Goal: Task Accomplishment & Management: Manage account settings

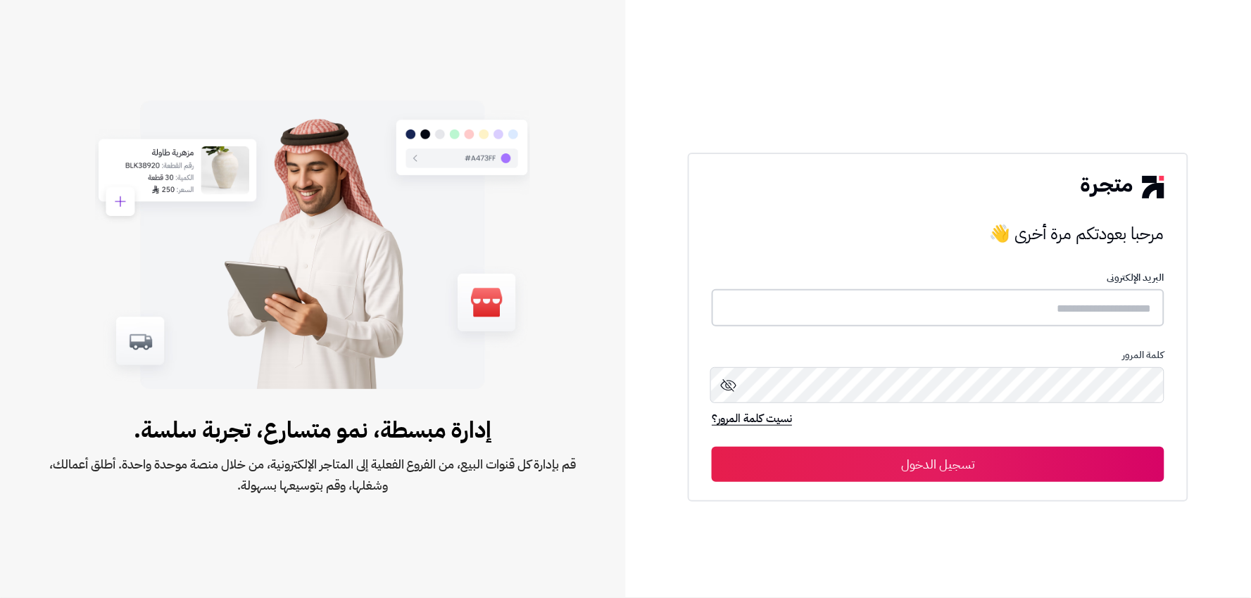
type input "******"
click at [1109, 457] on button "تسجيل الدخول" at bounding box center [938, 463] width 453 height 35
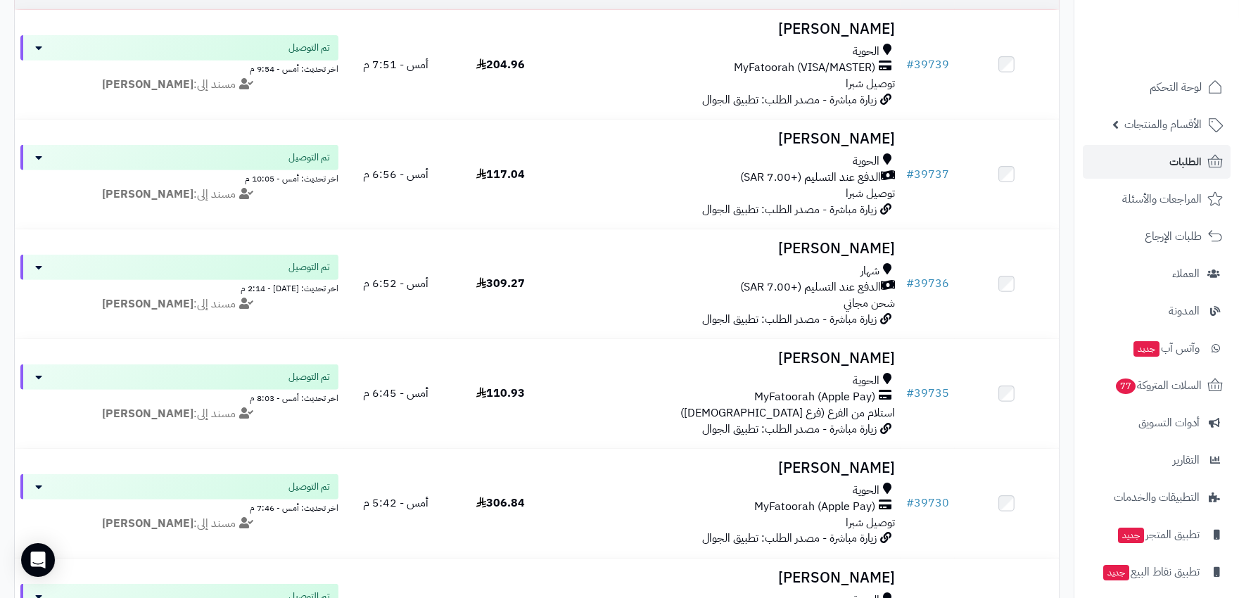
scroll to position [1298, 0]
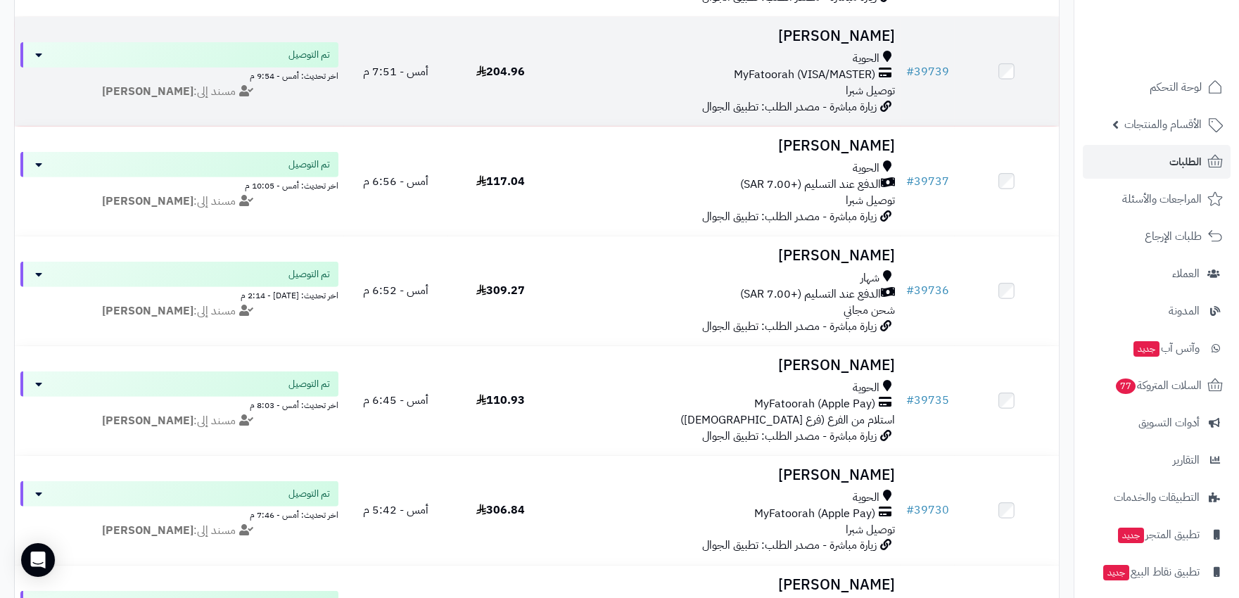
click at [846, 32] on h3 "[PERSON_NAME]" at bounding box center [726, 36] width 336 height 16
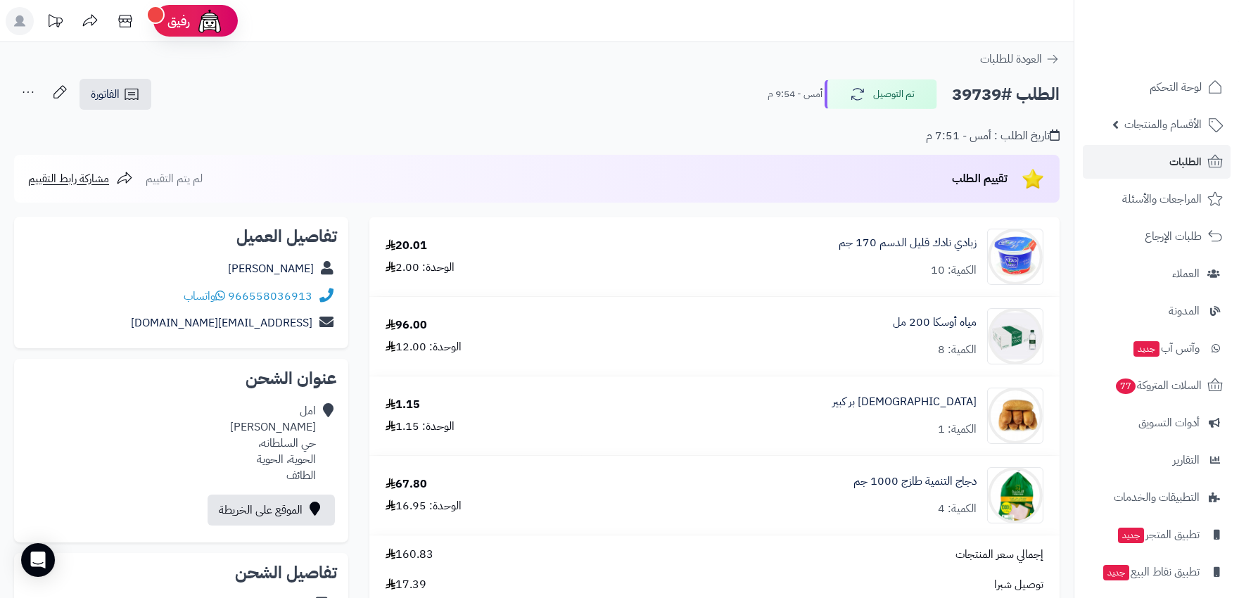
click at [1029, 184] on img at bounding box center [1033, 178] width 25 height 25
click at [982, 177] on span "تقييم الطلب" at bounding box center [980, 178] width 56 height 17
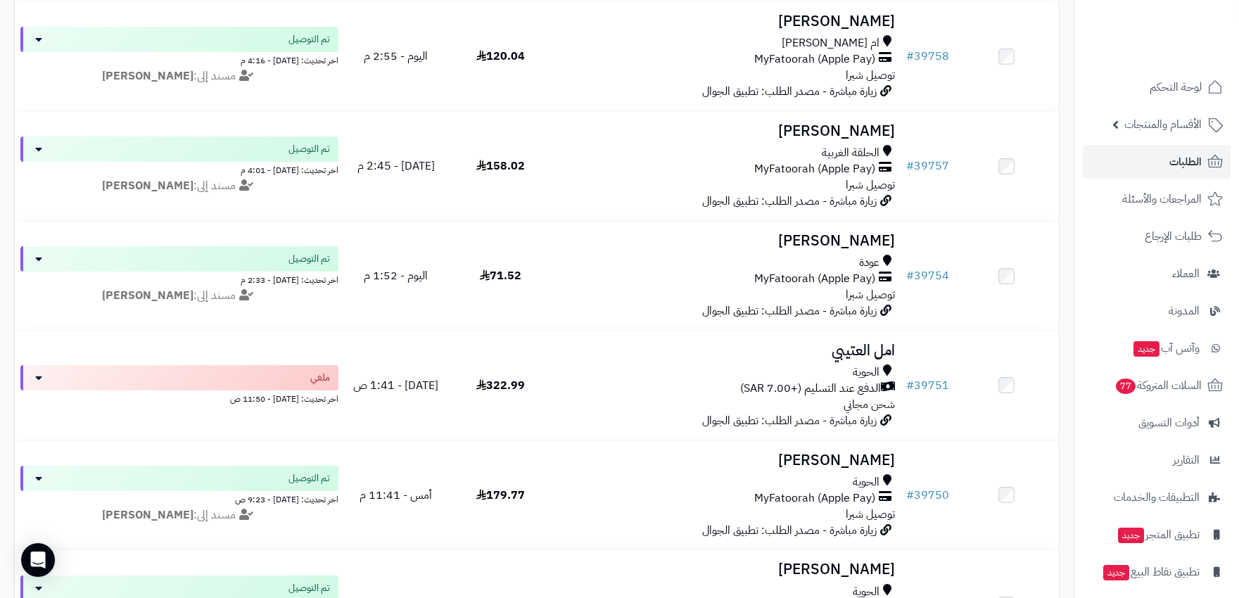
scroll to position [750, 0]
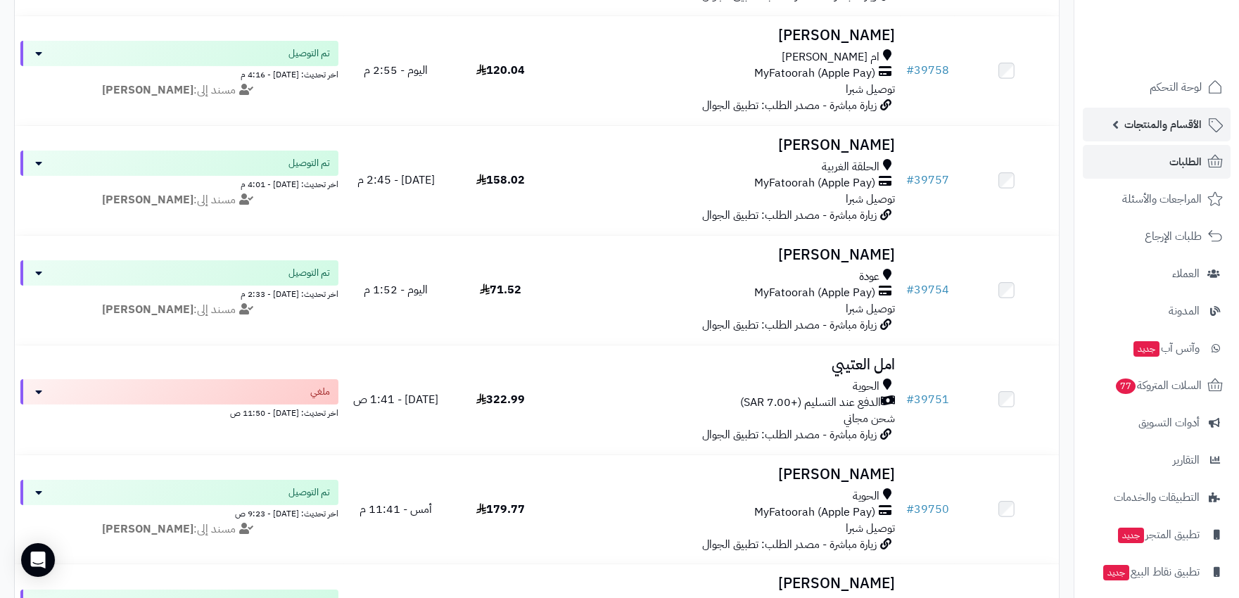
click at [1166, 132] on span "الأقسام والمنتجات" at bounding box center [1163, 125] width 77 height 20
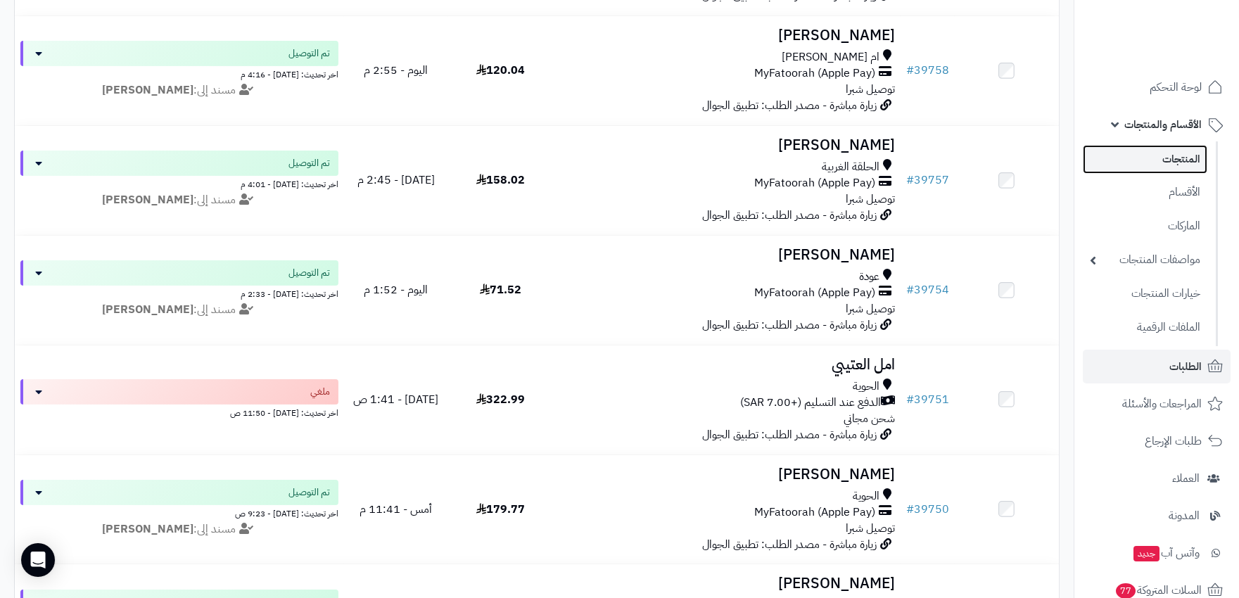
click at [1166, 163] on link "المنتجات" at bounding box center [1145, 159] width 125 height 29
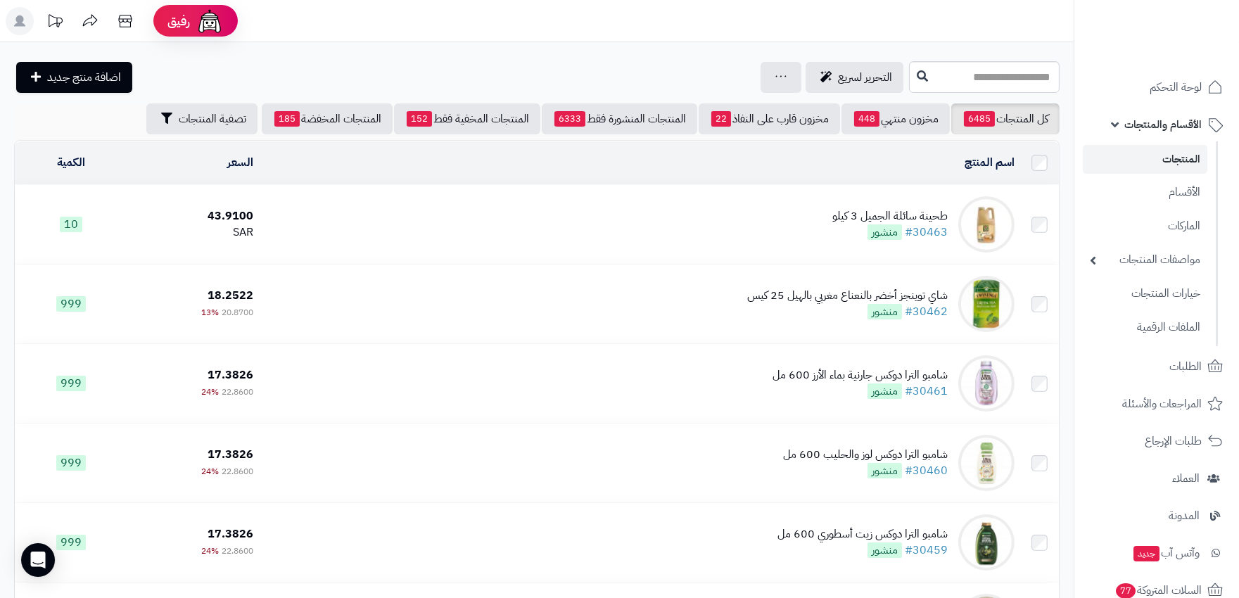
click at [1158, 384] on ul "لوحة التحكم الأقسام والمنتجات المنتجات الأقسام الماركات مواصفات المنتجات مواصفا…" at bounding box center [1157, 450] width 165 height 761
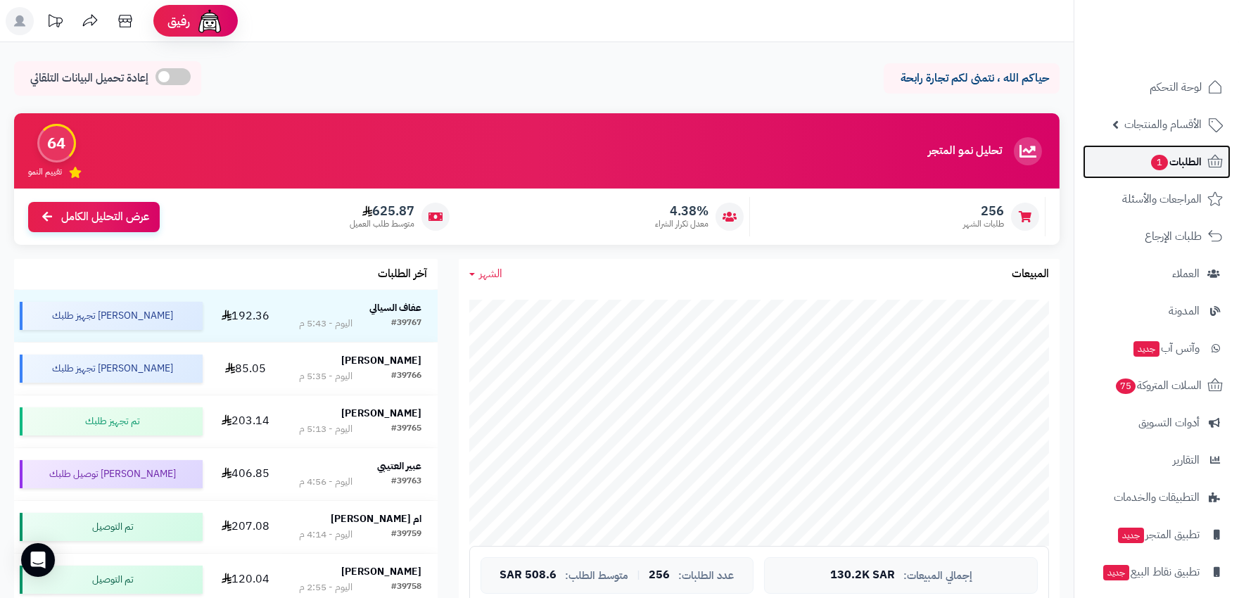
click at [1173, 160] on span "الطلبات 1" at bounding box center [1176, 162] width 52 height 20
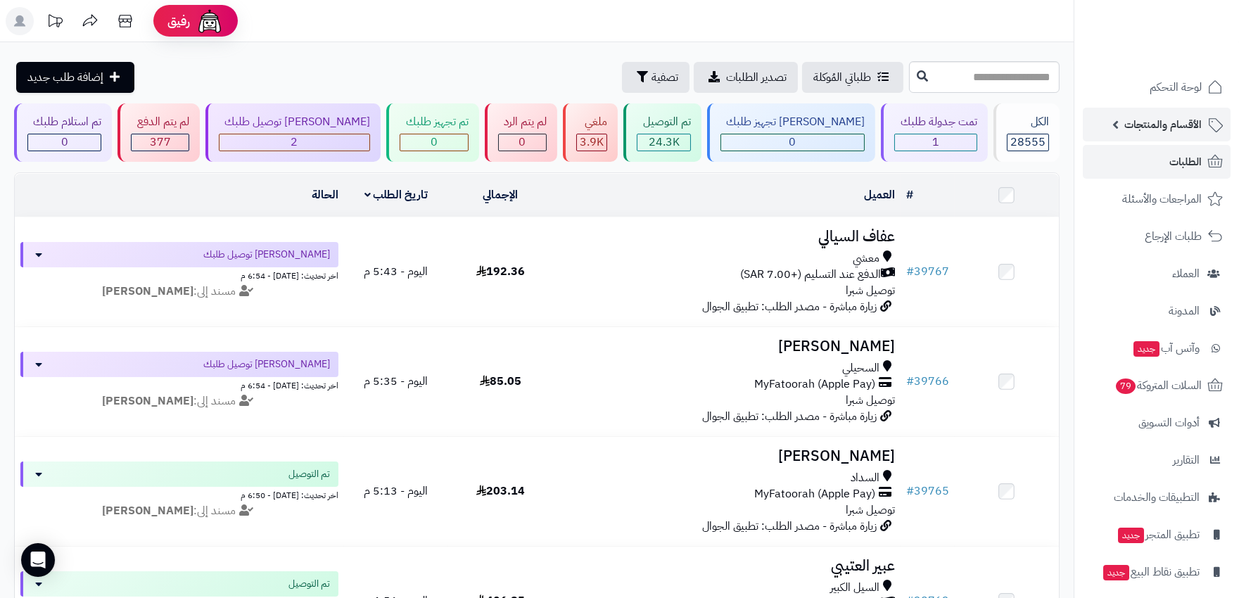
click at [1179, 125] on span "الأقسام والمنتجات" at bounding box center [1163, 125] width 77 height 20
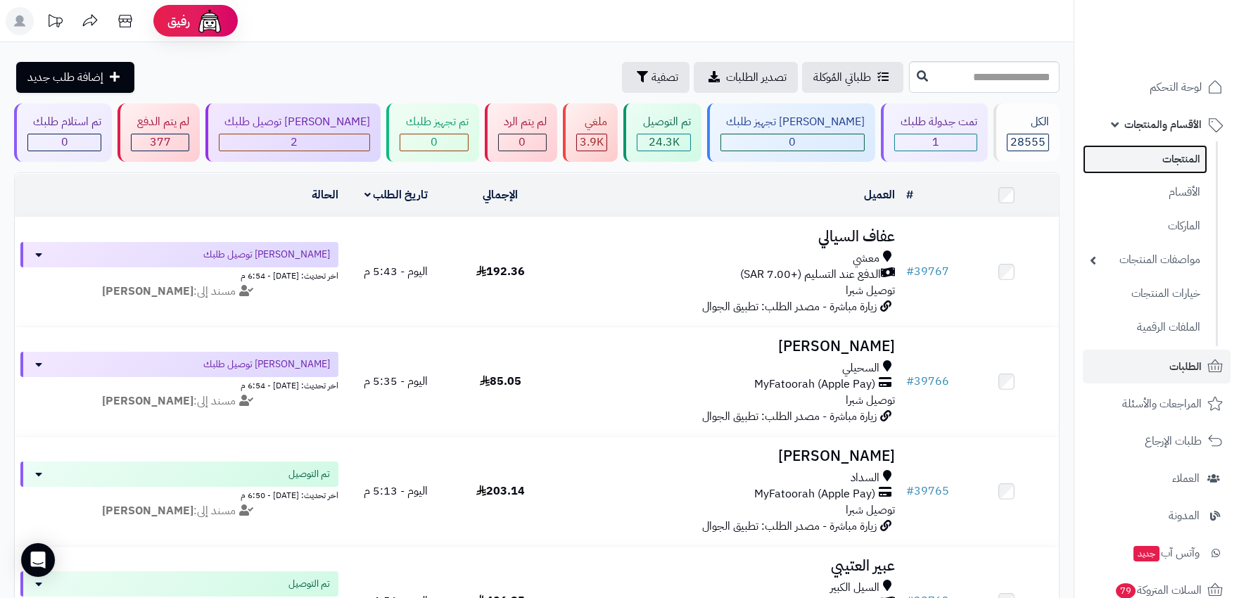
click at [1169, 167] on link "المنتجات" at bounding box center [1145, 159] width 125 height 29
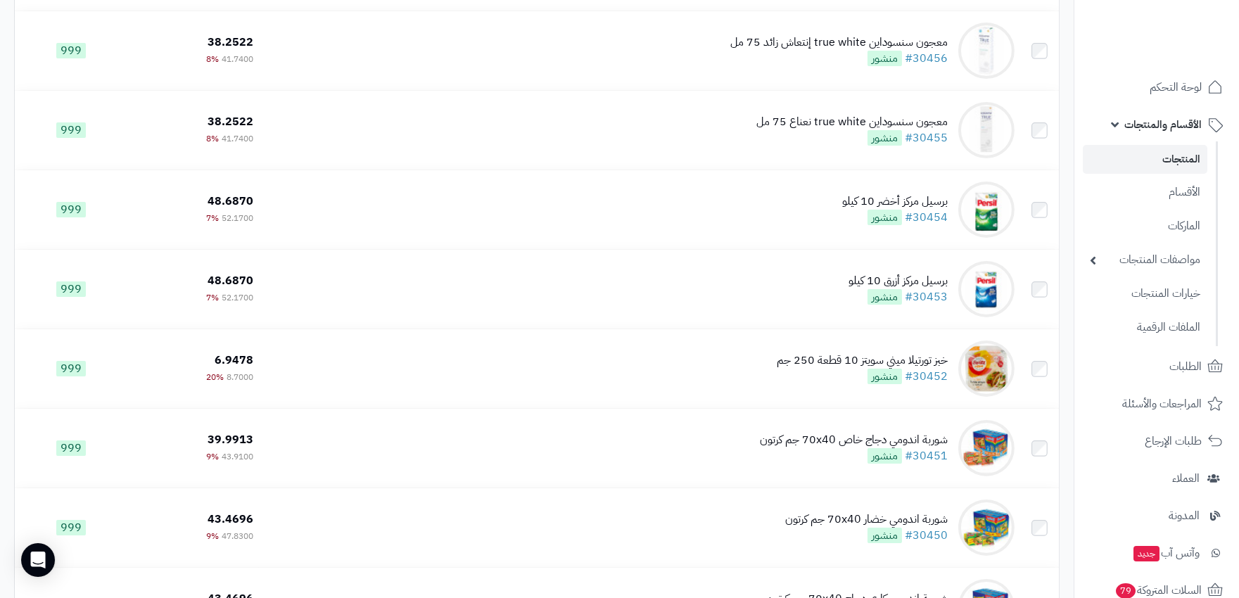
scroll to position [704, 0]
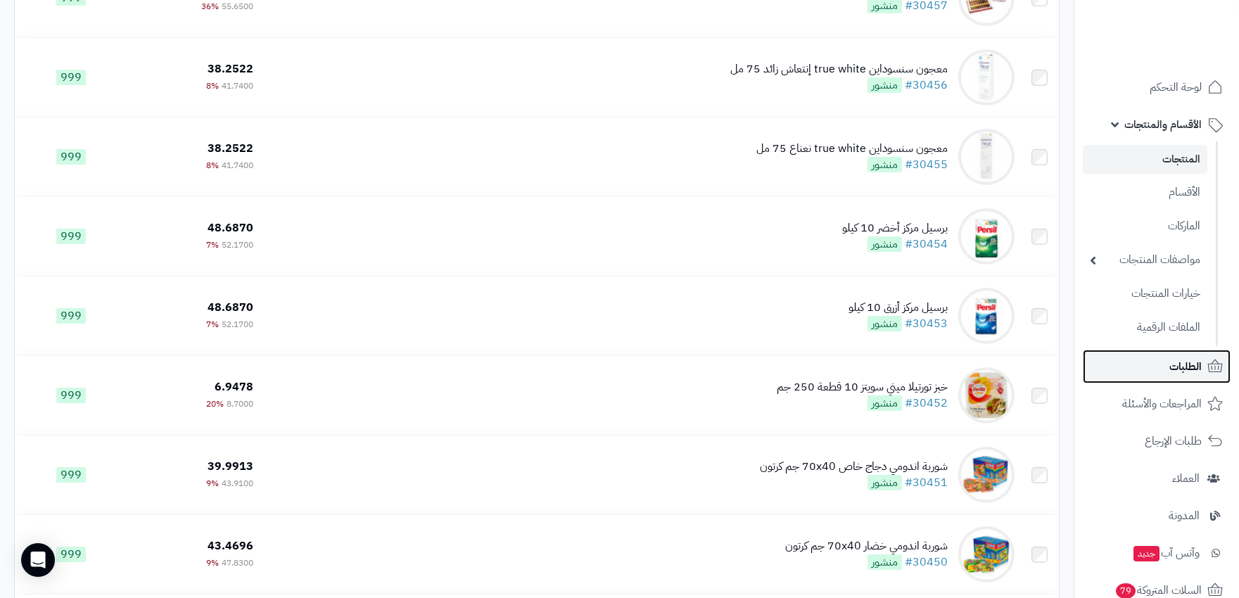
click at [1170, 368] on span "الطلبات" at bounding box center [1186, 367] width 32 height 20
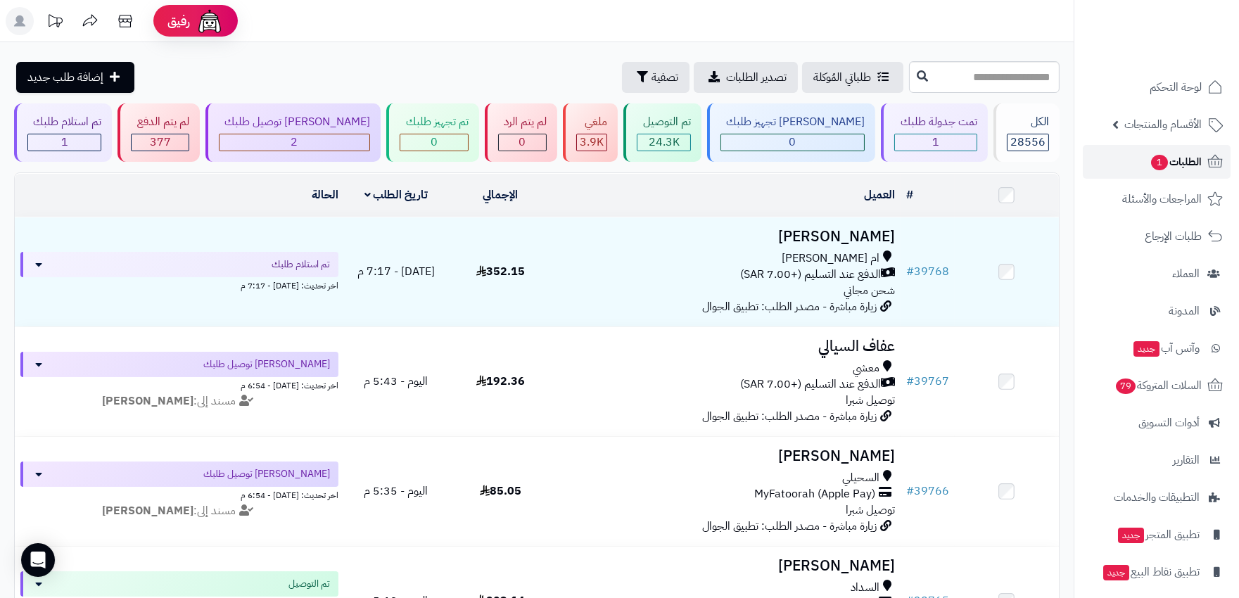
click at [1162, 166] on span "1" at bounding box center [1159, 162] width 17 height 15
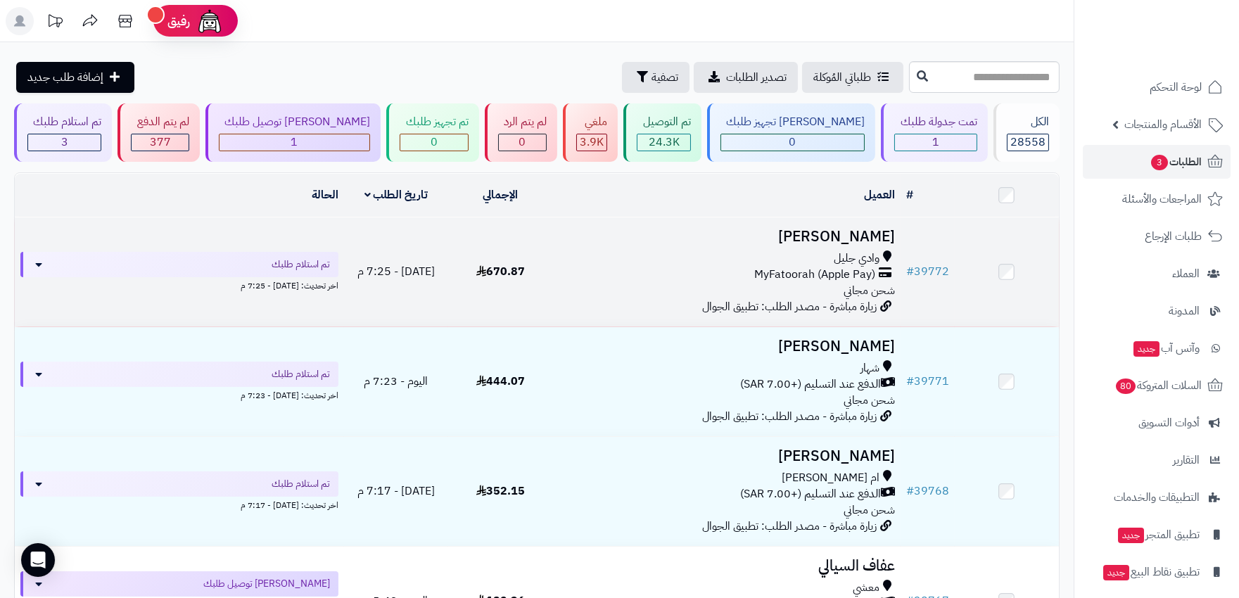
click at [662, 268] on div "MyFatoorah (Apple Pay)" at bounding box center [726, 275] width 336 height 16
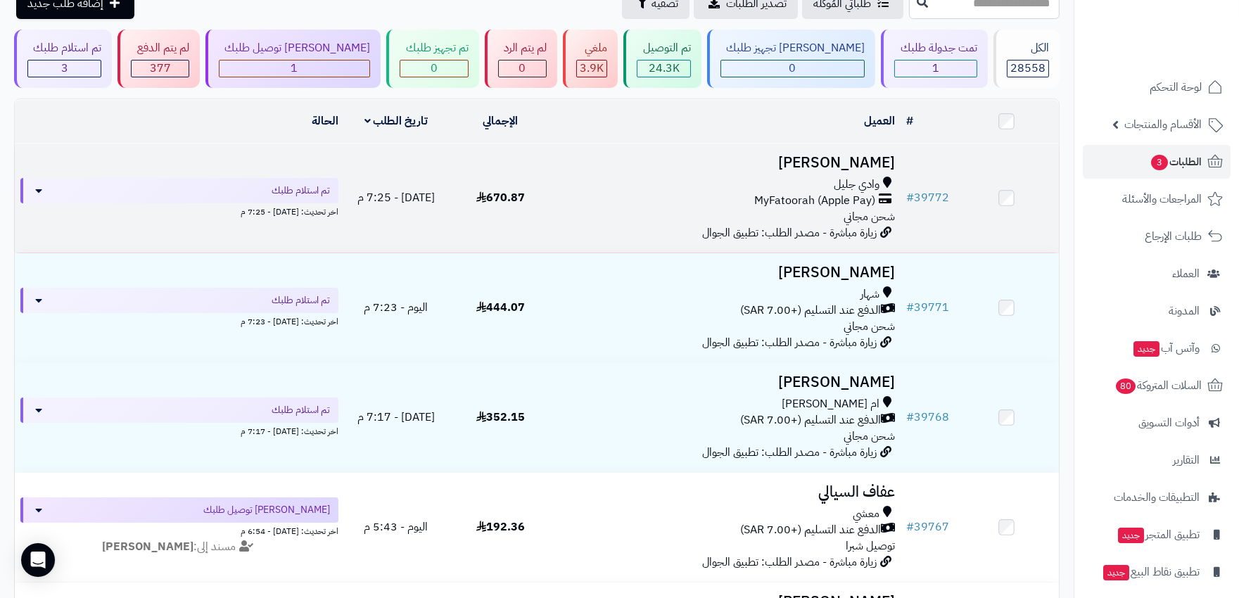
scroll to position [78, 0]
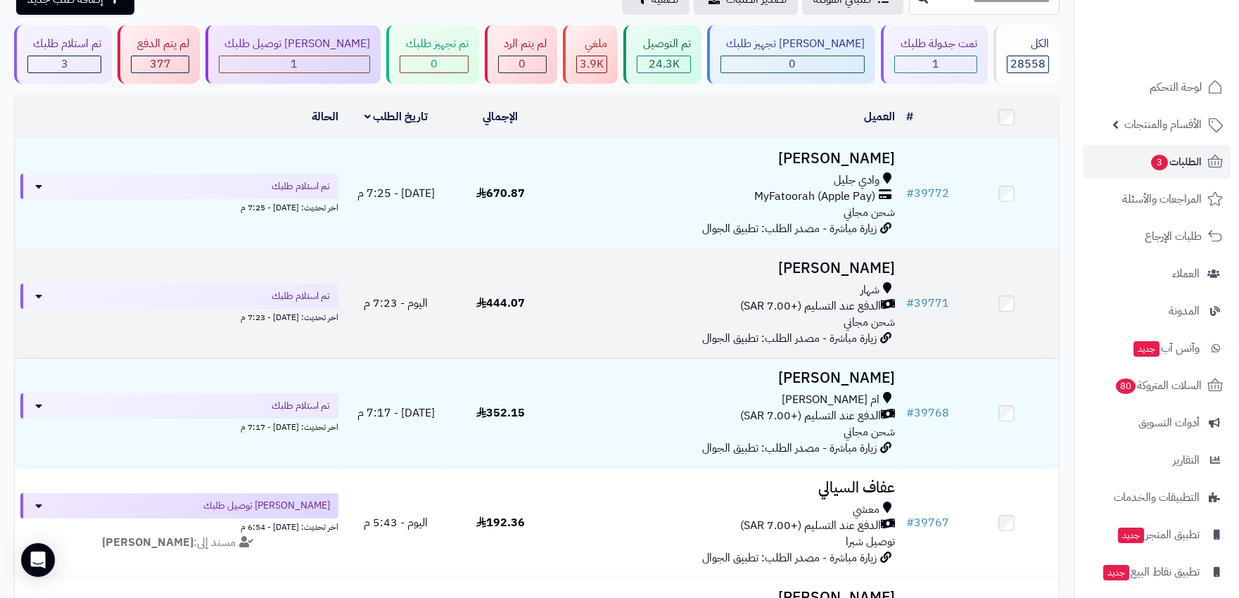
click at [642, 286] on div "شهار" at bounding box center [726, 290] width 336 height 16
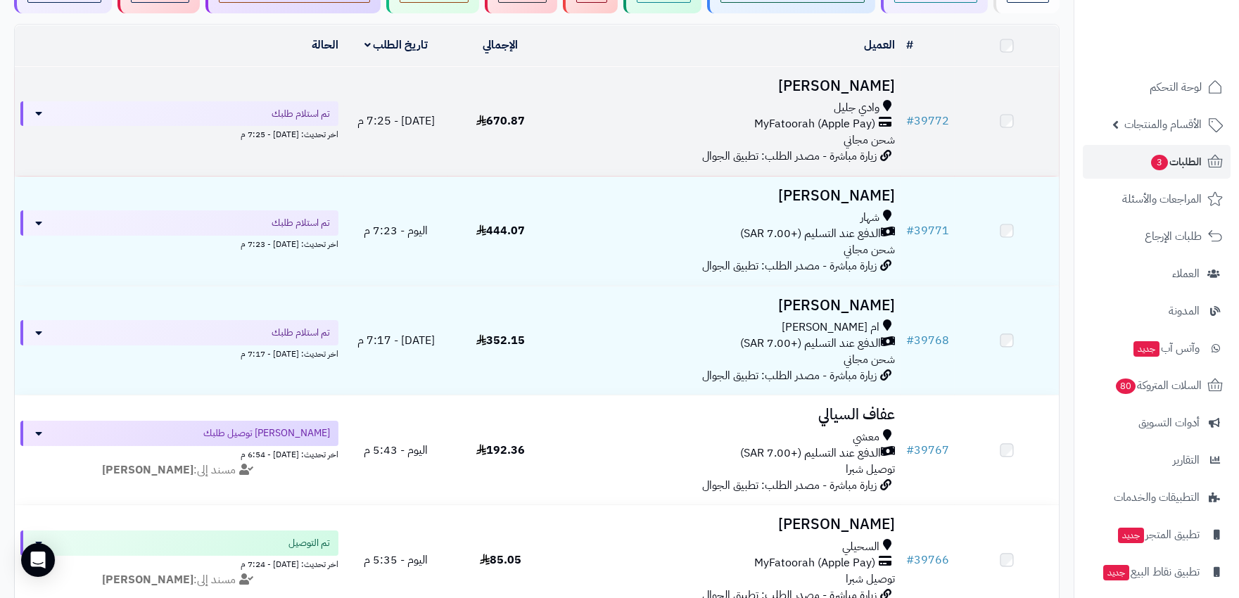
scroll to position [156, 0]
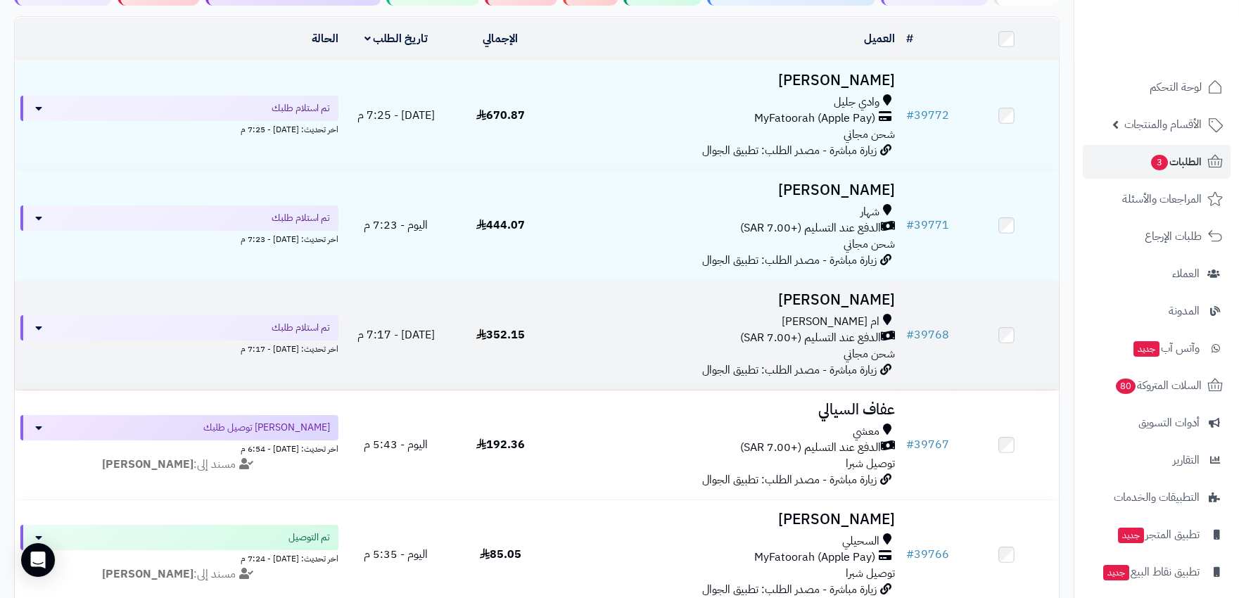
click at [683, 315] on div "ام العراد" at bounding box center [726, 322] width 336 height 16
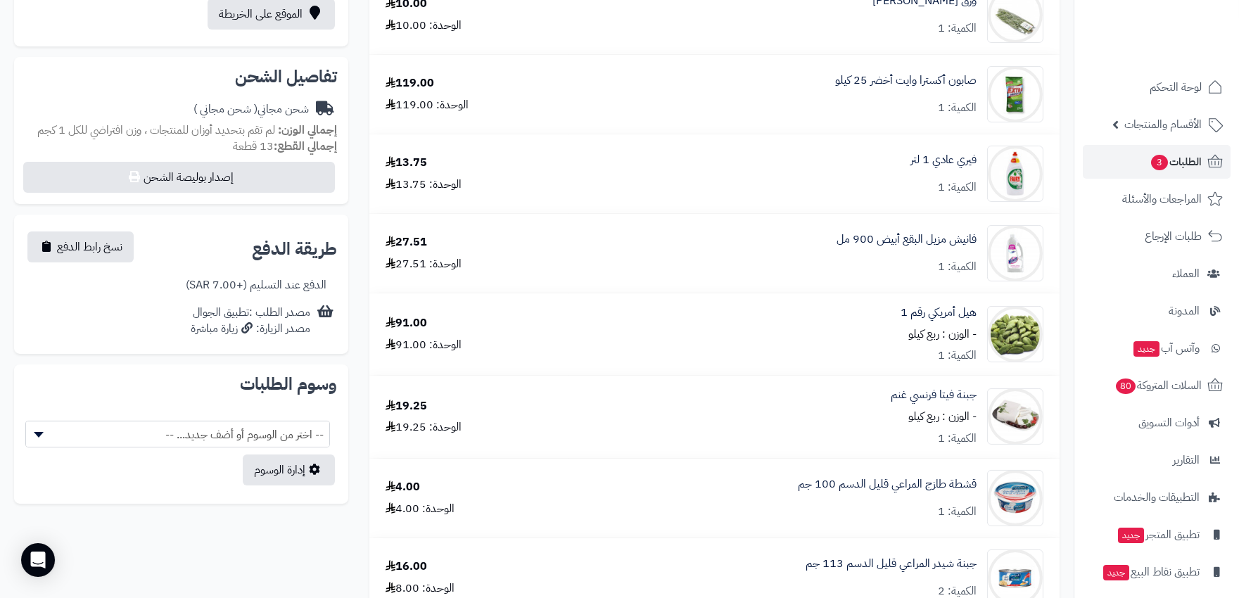
scroll to position [469, 0]
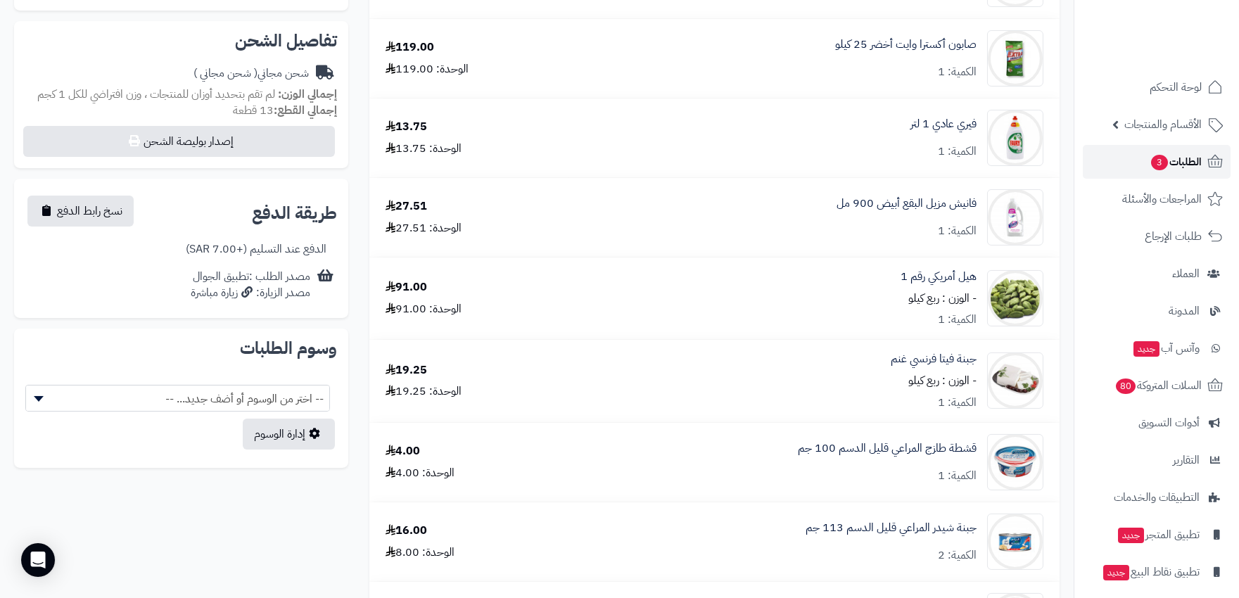
click at [1189, 153] on span "الطلبات 3" at bounding box center [1176, 162] width 52 height 20
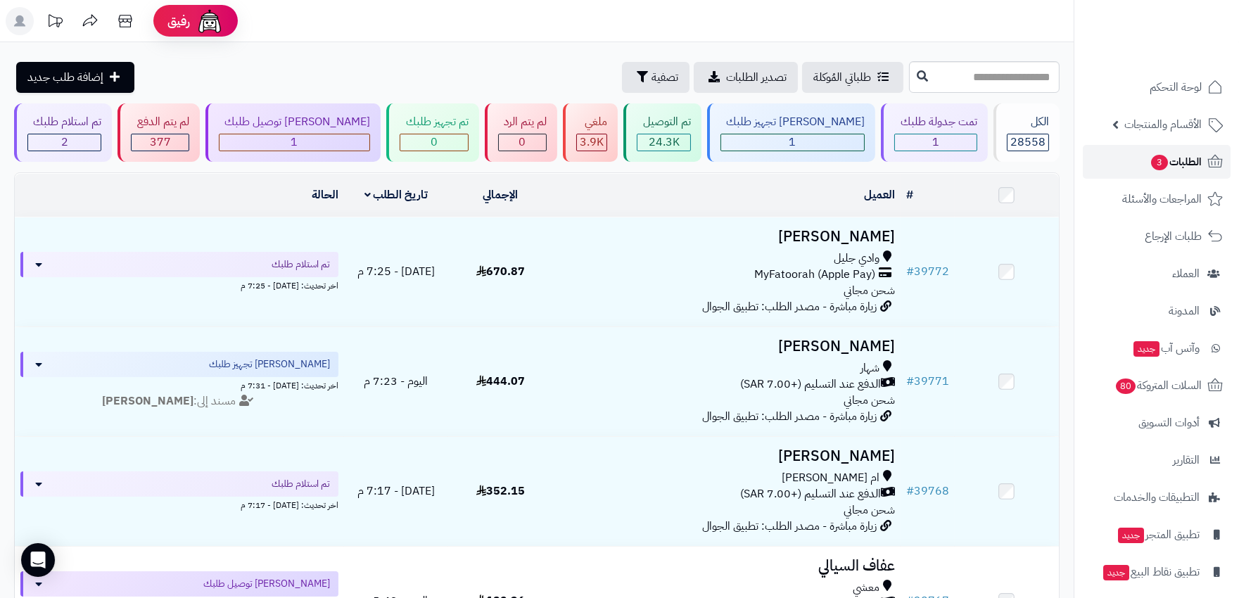
click at [1170, 165] on span "الطلبات 3" at bounding box center [1176, 162] width 52 height 20
